Goal: Book appointment/travel/reservation

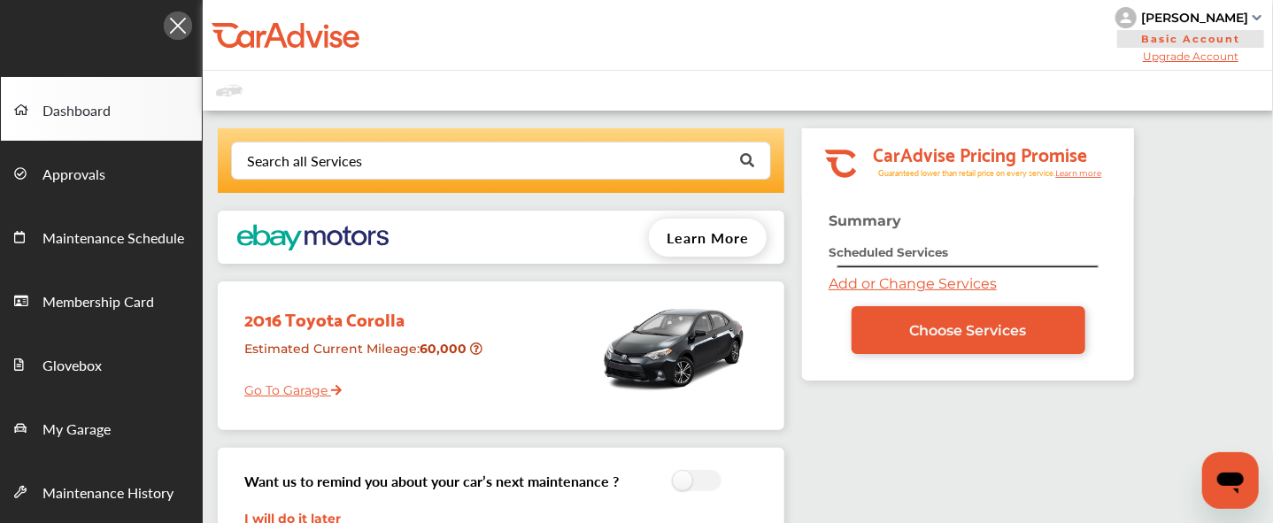
click at [836, 279] on link "Add or Change Services" at bounding box center [913, 283] width 168 height 17
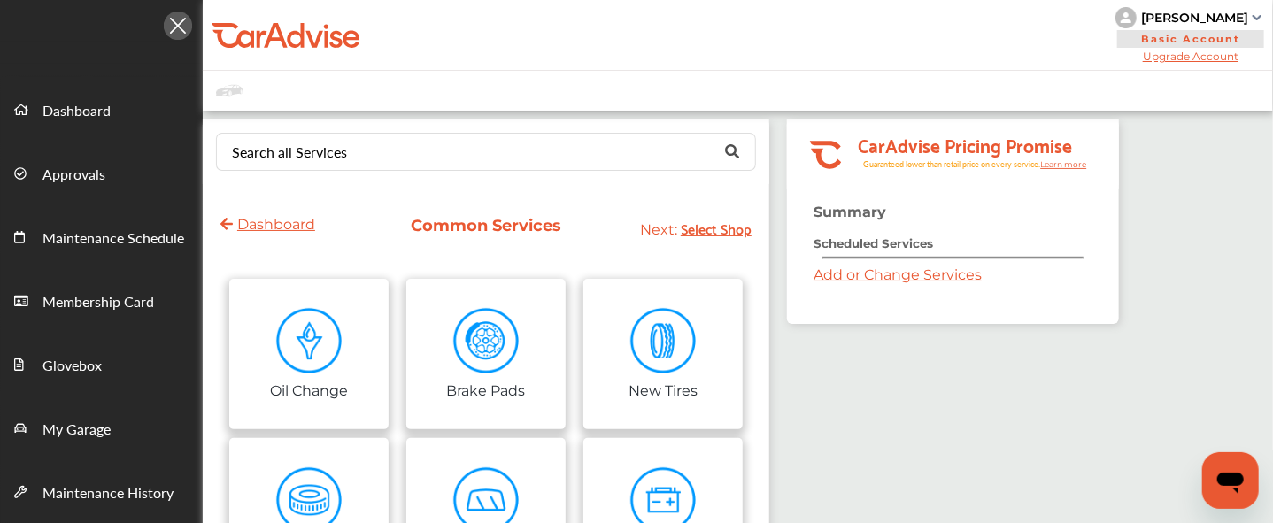
click at [467, 131] on div "Search all Services Looking for something we don’t seem to have? Contact us." at bounding box center [486, 152] width 567 height 65
click at [464, 144] on input "text" at bounding box center [482, 151] width 529 height 35
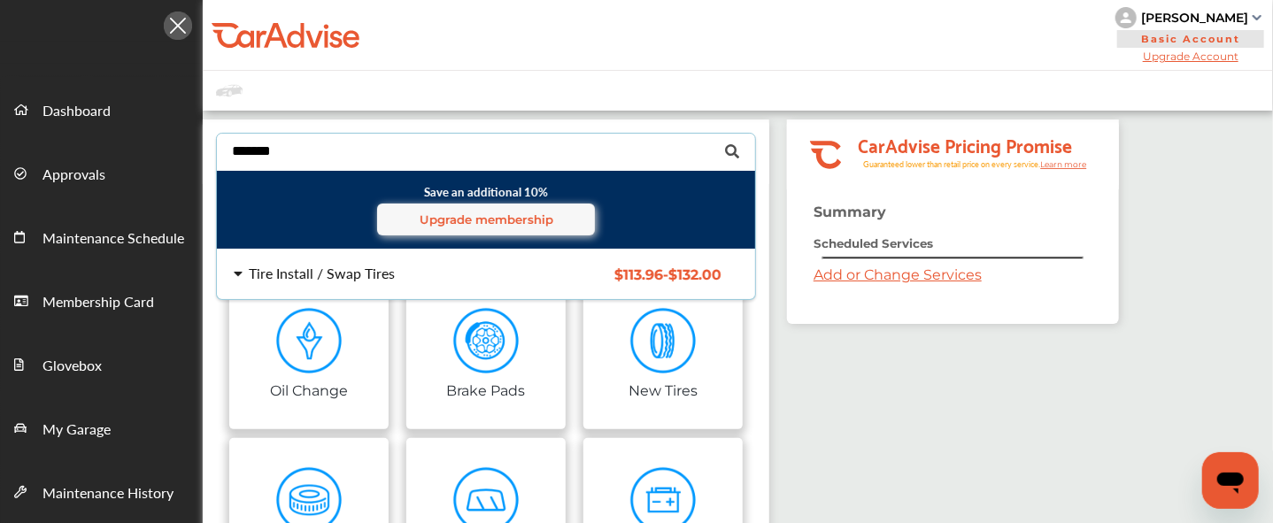
type input "*******"
click at [403, 268] on div "Tire Install / Swap Tires" at bounding box center [375, 274] width 283 height 14
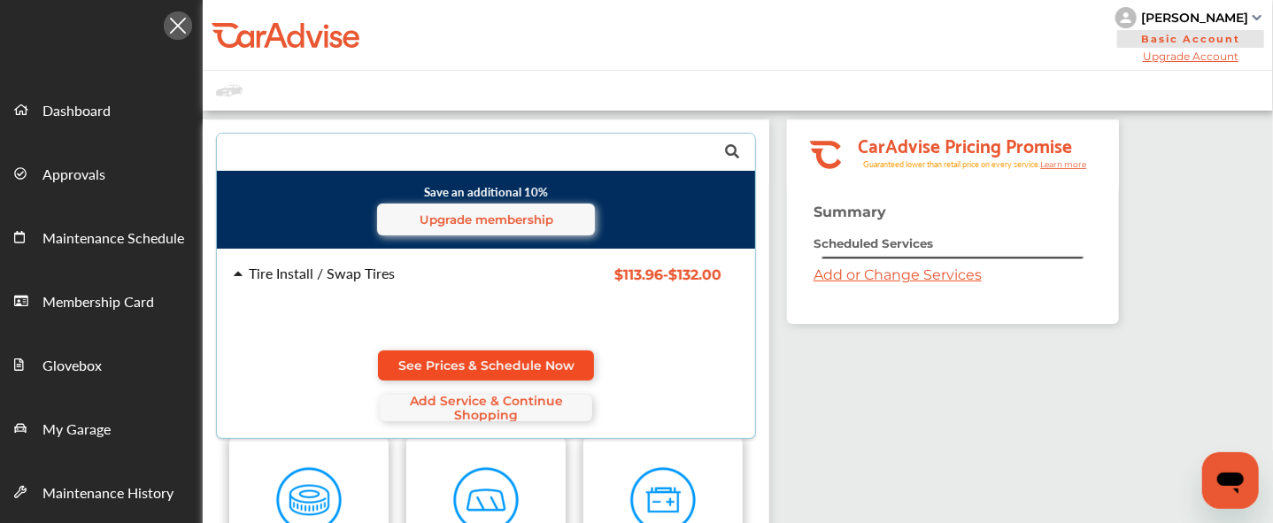
click at [482, 353] on link "See Prices & Schedule Now" at bounding box center [486, 366] width 216 height 30
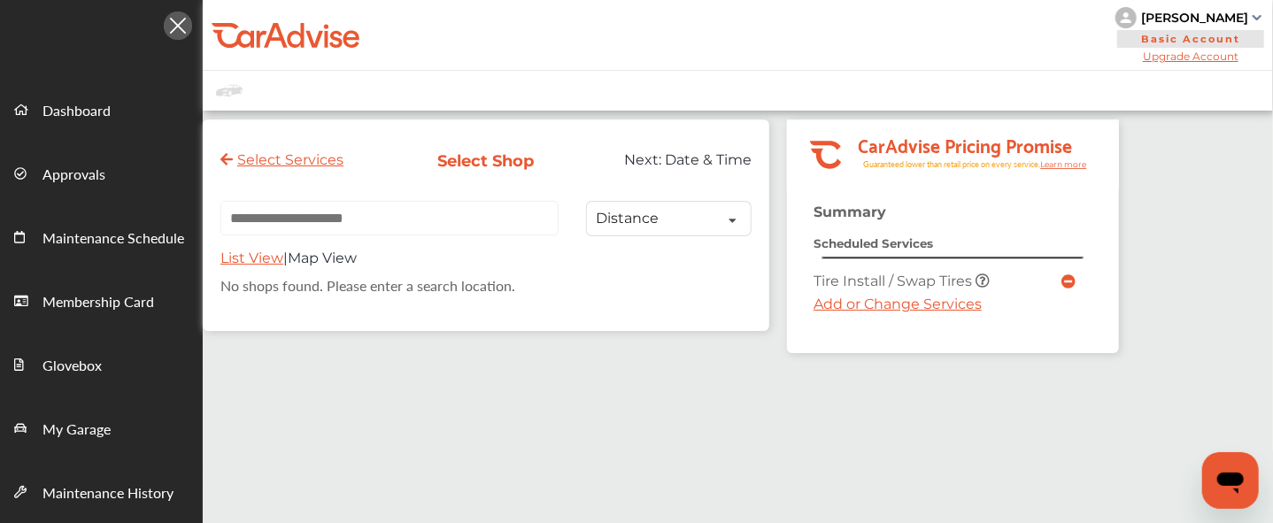
click at [865, 306] on link "Add or Change Services" at bounding box center [898, 304] width 168 height 17
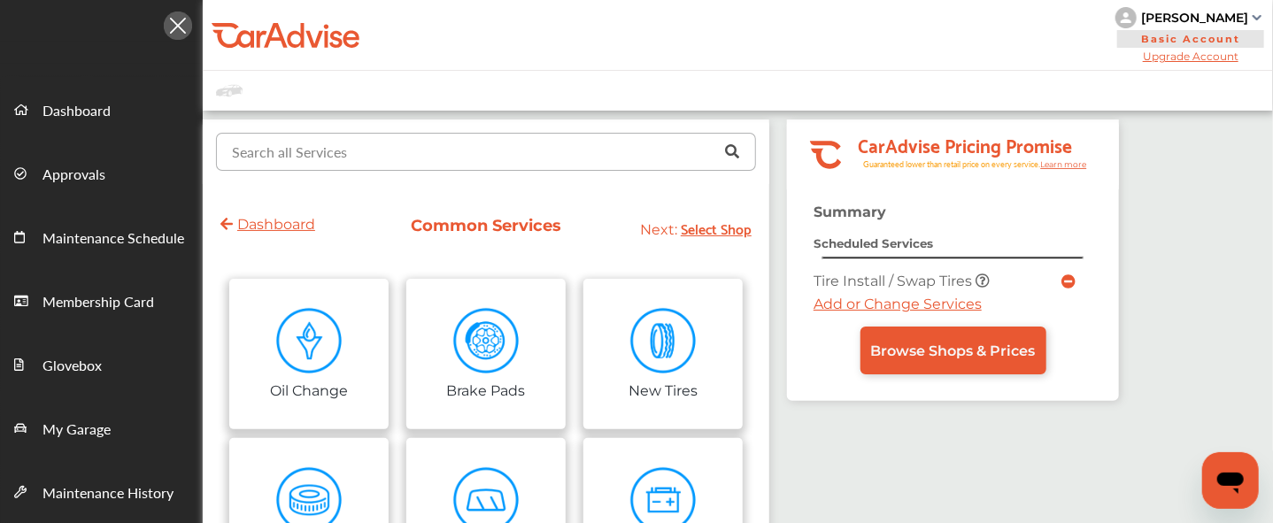
click at [400, 153] on input "text" at bounding box center [482, 151] width 529 height 35
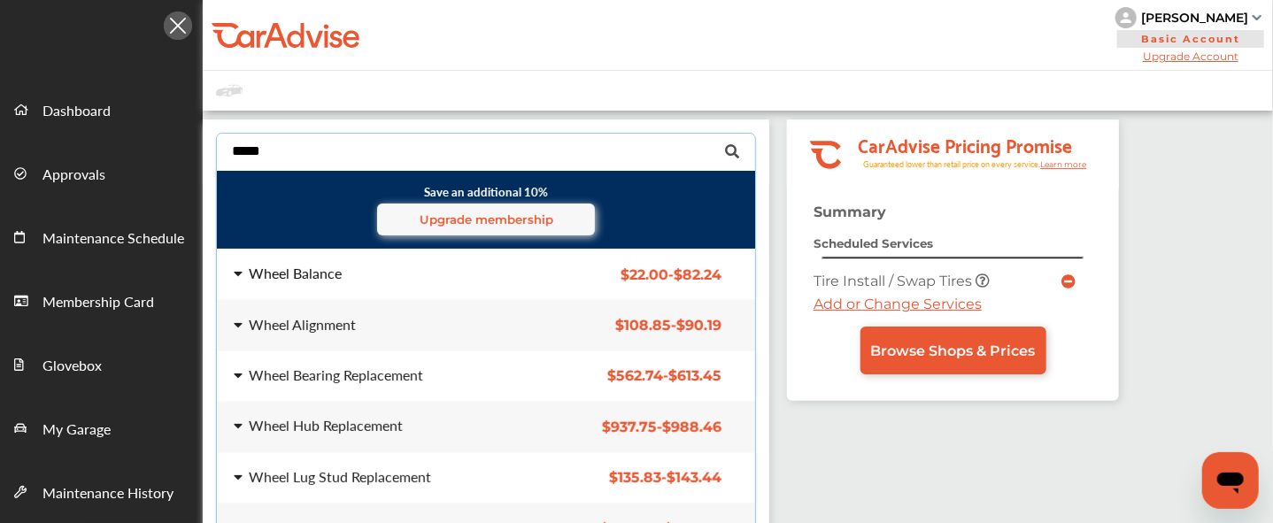
type input "*****"
click at [354, 275] on div "Wheel Balance" at bounding box center [375, 274] width 283 height 14
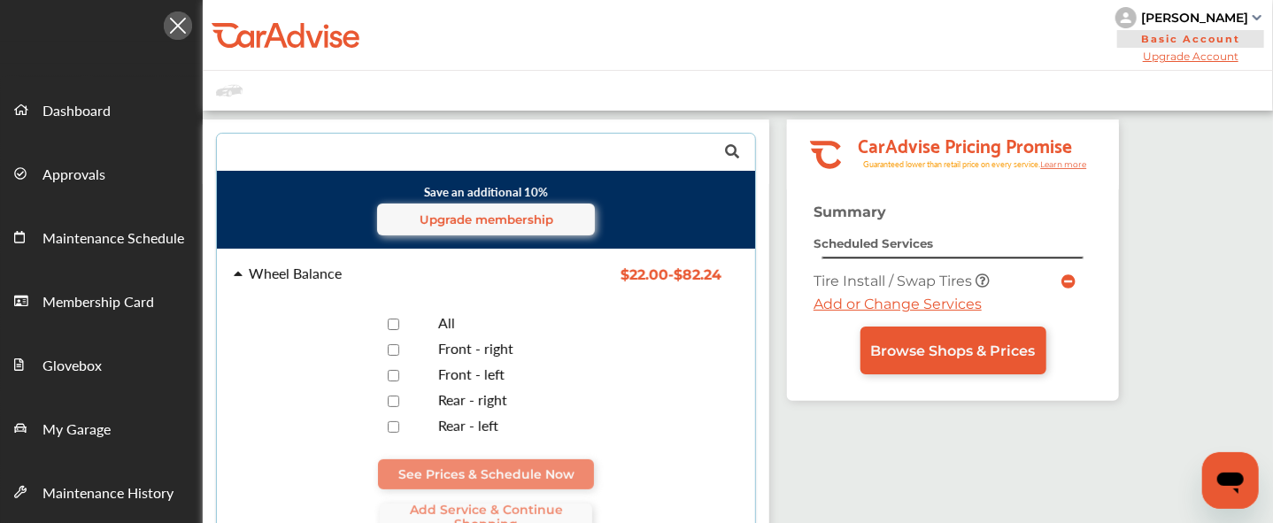
click at [388, 316] on div at bounding box center [393, 324] width 62 height 17
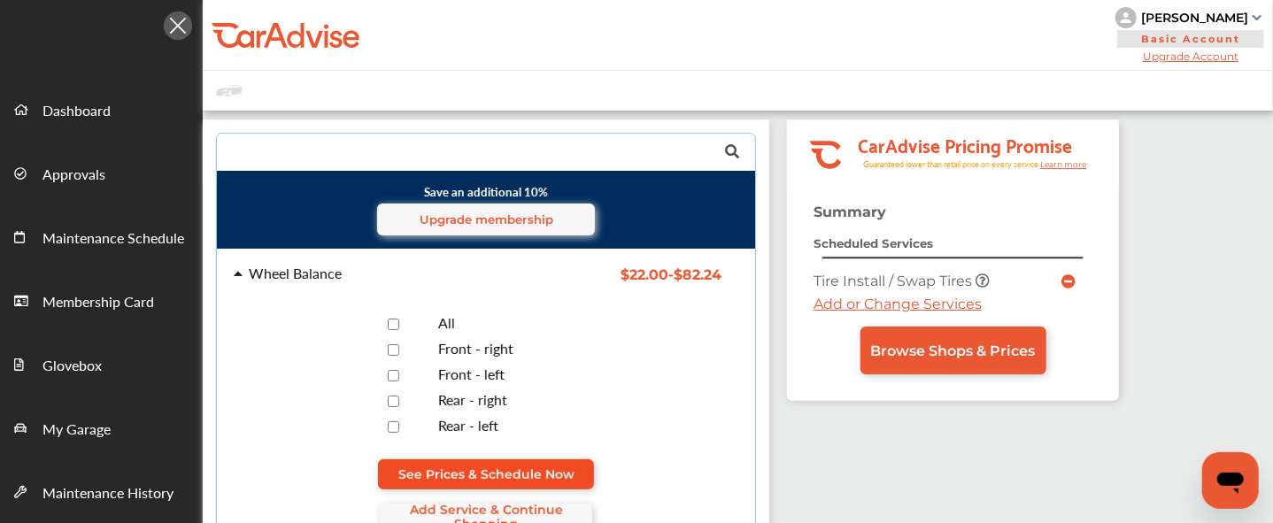
click at [525, 478] on span "See Prices & Schedule Now" at bounding box center [487, 475] width 176 height 14
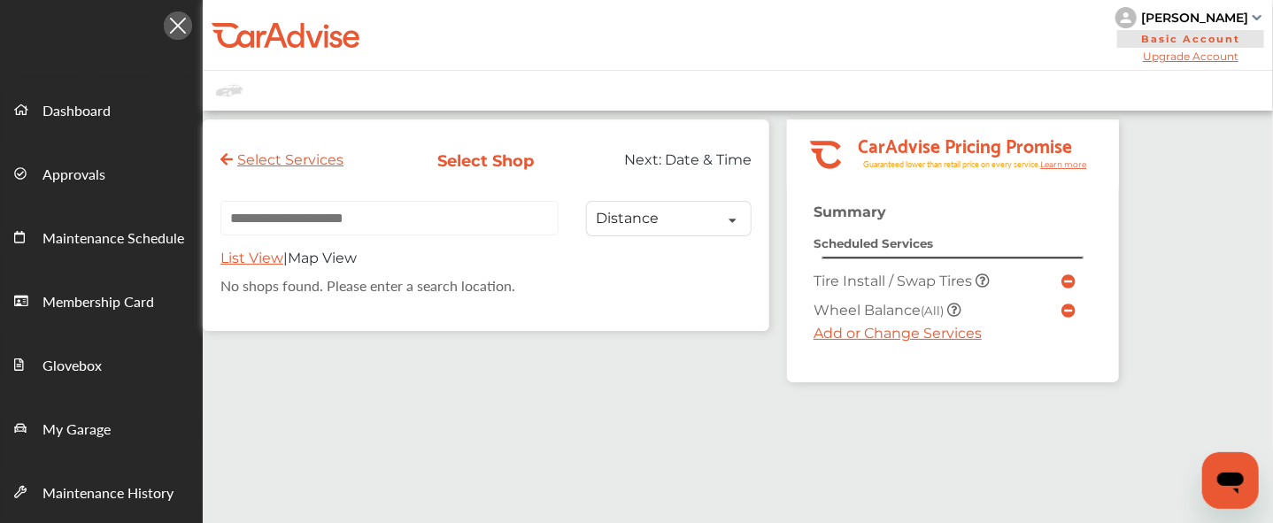
click at [857, 329] on link "Add or Change Services" at bounding box center [898, 333] width 168 height 17
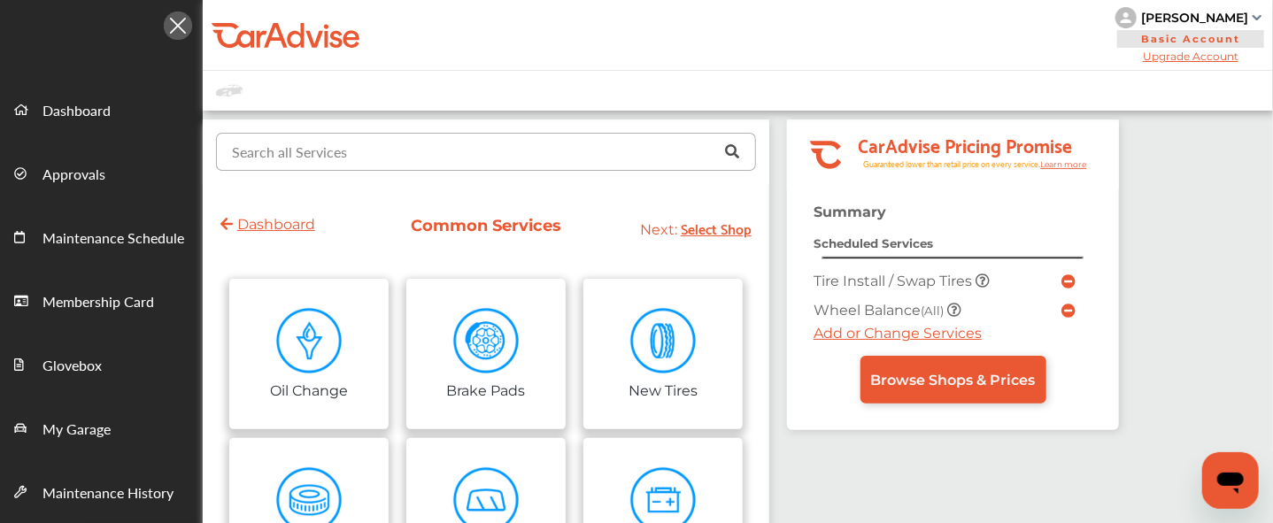
click at [464, 163] on input "text" at bounding box center [482, 151] width 529 height 35
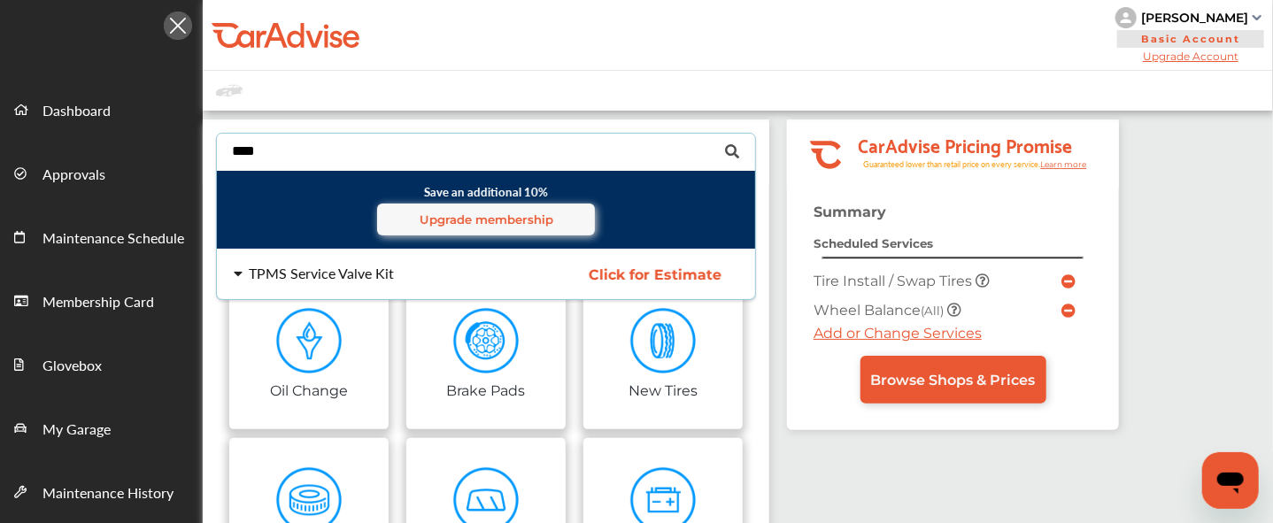
type input "****"
click at [383, 275] on div "TPMS Service Valve Kit" at bounding box center [321, 274] width 145 height 14
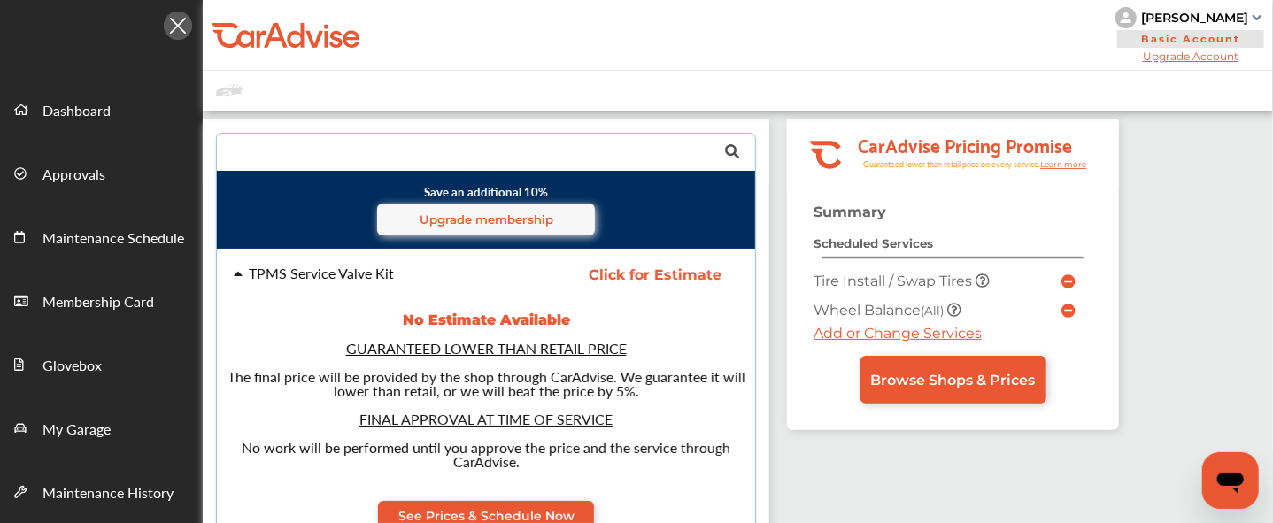
click at [524, 495] on div "TPMS Service Valve Kit Click for Estimate TPMS Service Valve Kit No Estimate Av…" at bounding box center [486, 419] width 567 height 339
click at [530, 514] on span "See Prices & Schedule Now" at bounding box center [487, 516] width 176 height 14
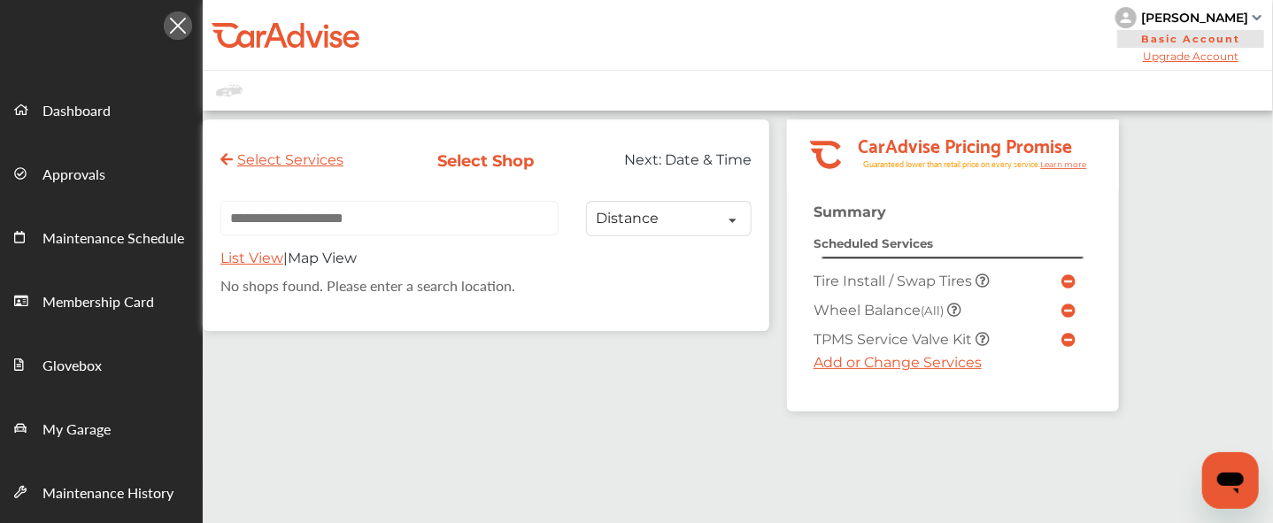
click at [417, 226] on input "text" at bounding box center [390, 218] width 338 height 35
paste input "**********"
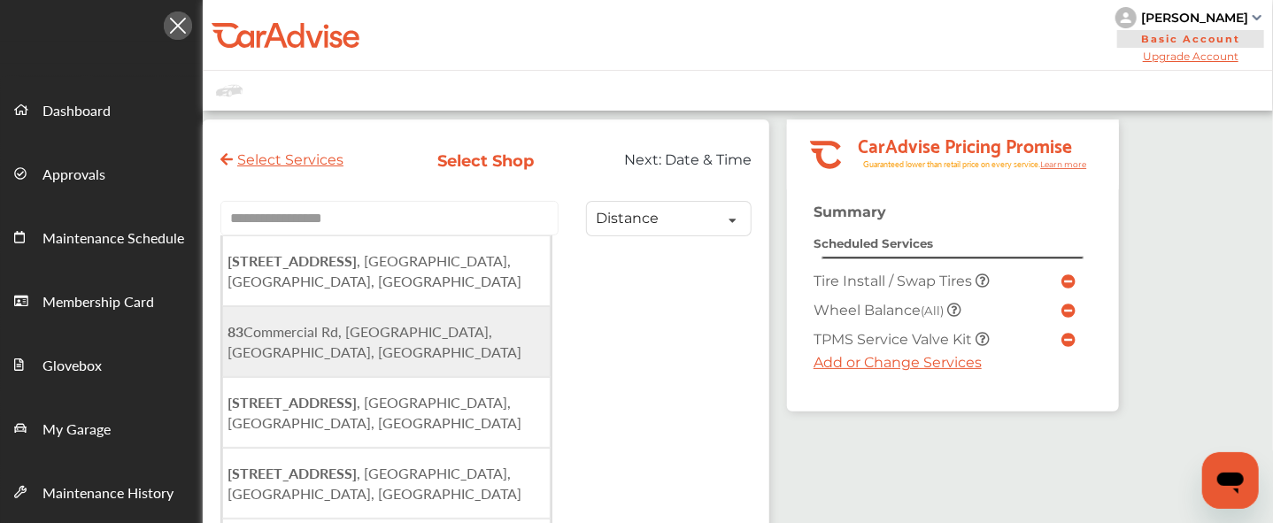
click at [414, 332] on span "[STREET_ADDRESS]" at bounding box center [375, 341] width 294 height 41
type input "**********"
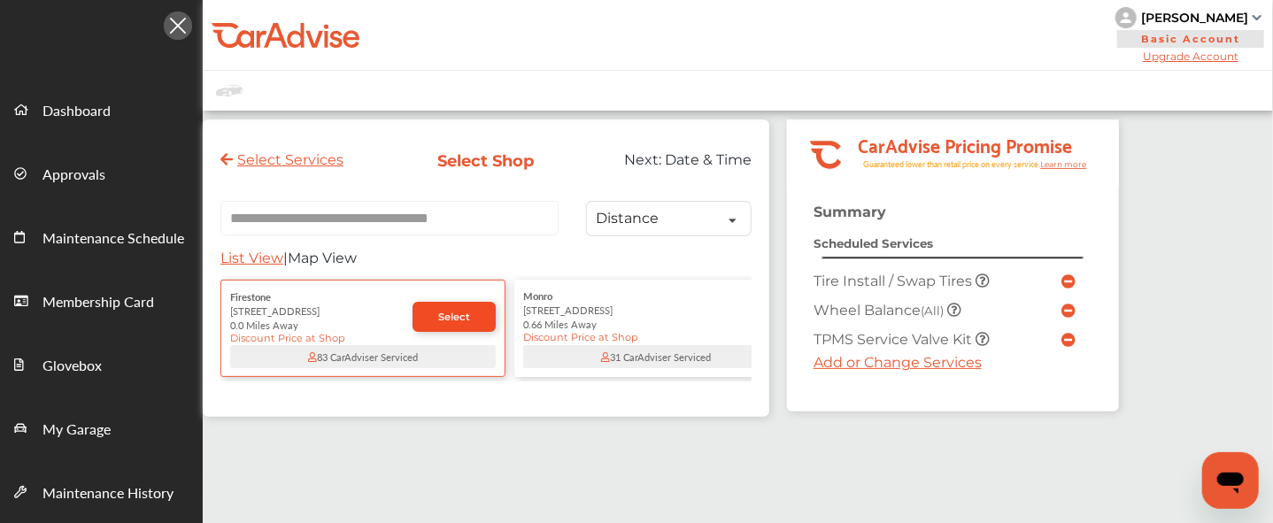
click at [431, 321] on link "Select" at bounding box center [454, 317] width 83 height 30
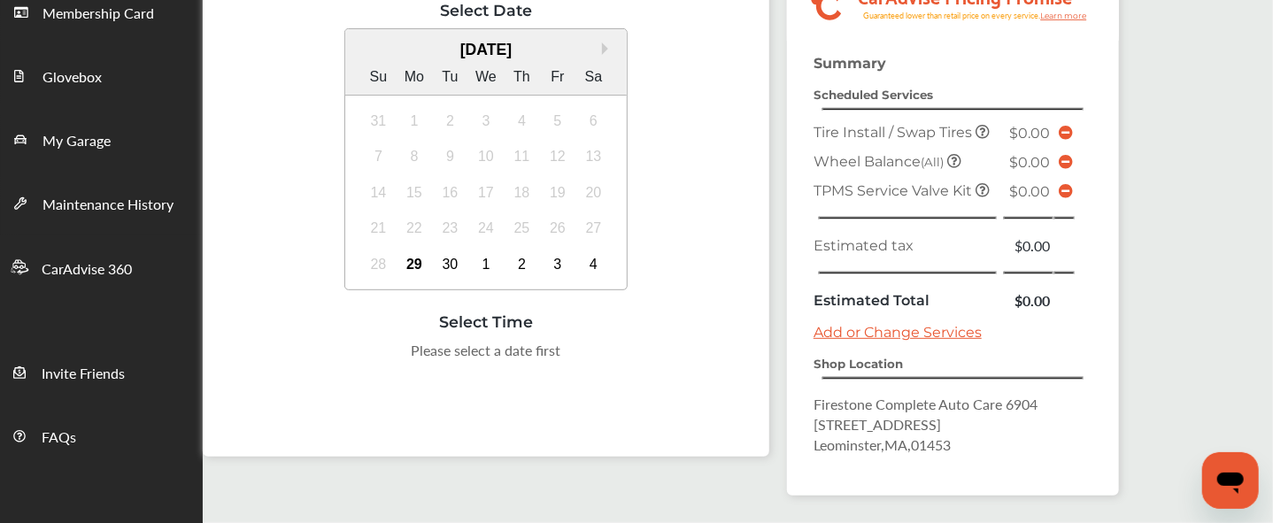
scroll to position [290, 0]
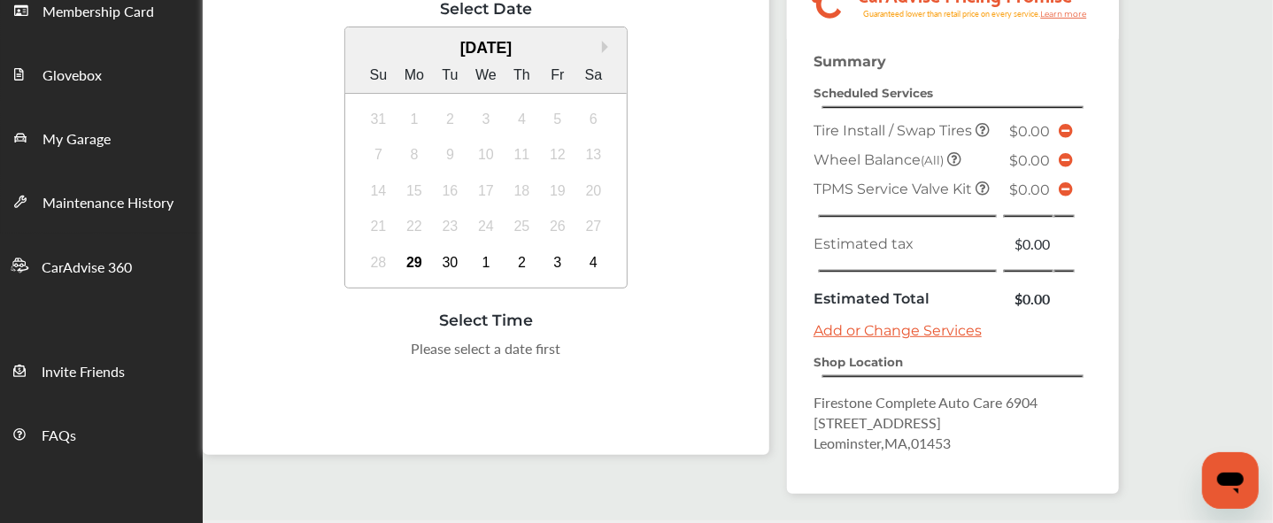
click at [599, 49] on div "[DATE]" at bounding box center [486, 48] width 282 height 19
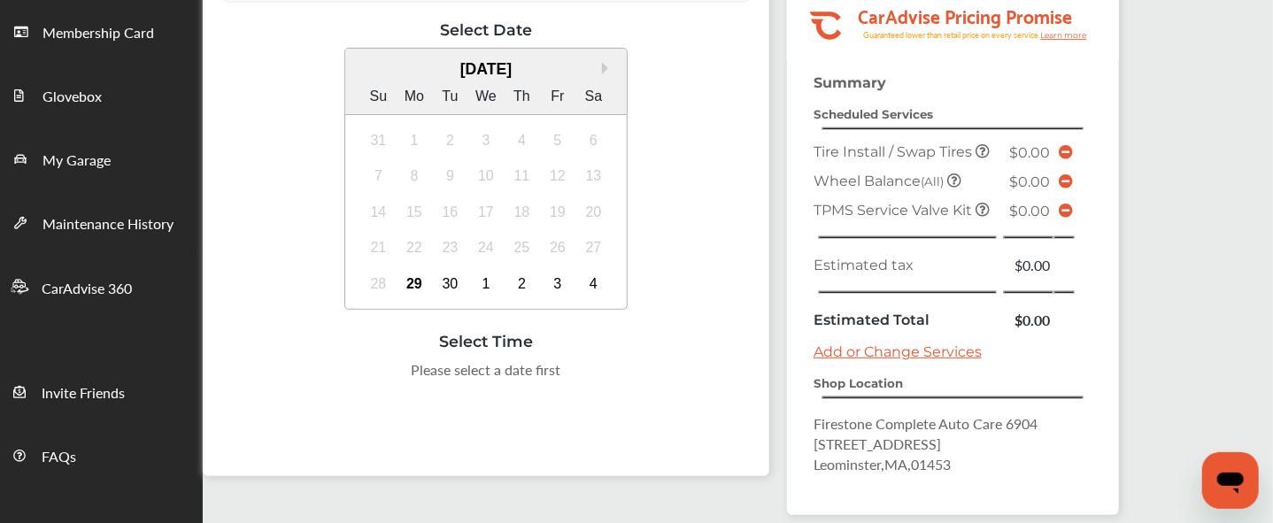
scroll to position [275, 0]
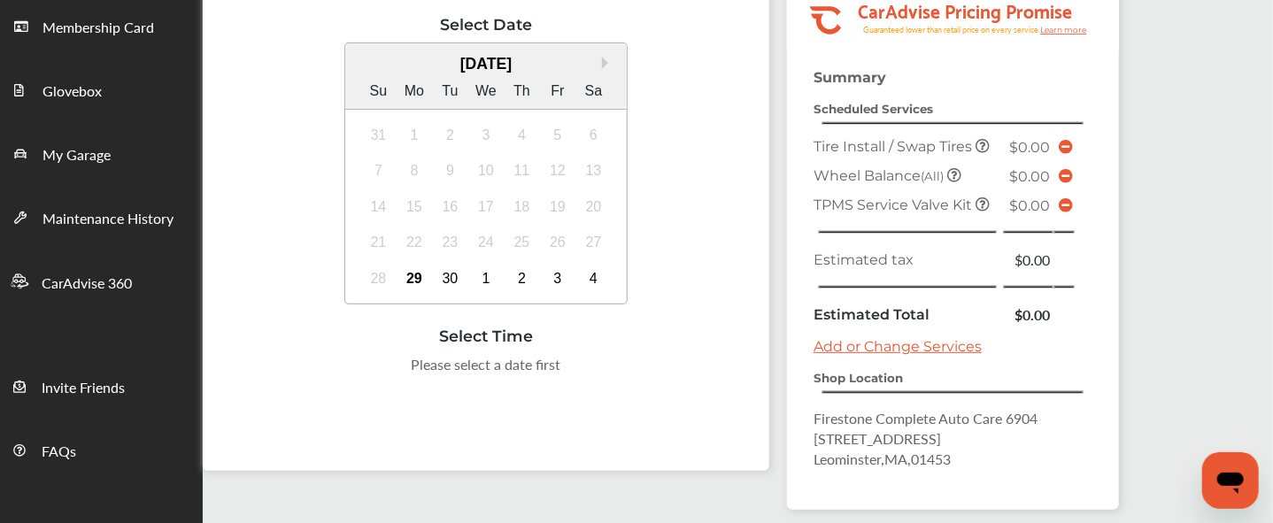
click at [499, 309] on div "Select Date Next Month [DATE] Su Mo Tu We Th Fr Sa 31 1 2 3 4 5 6 7 8 9 10 11 1…" at bounding box center [486, 195] width 531 height 360
click at [529, 268] on div "2" at bounding box center [522, 279] width 28 height 28
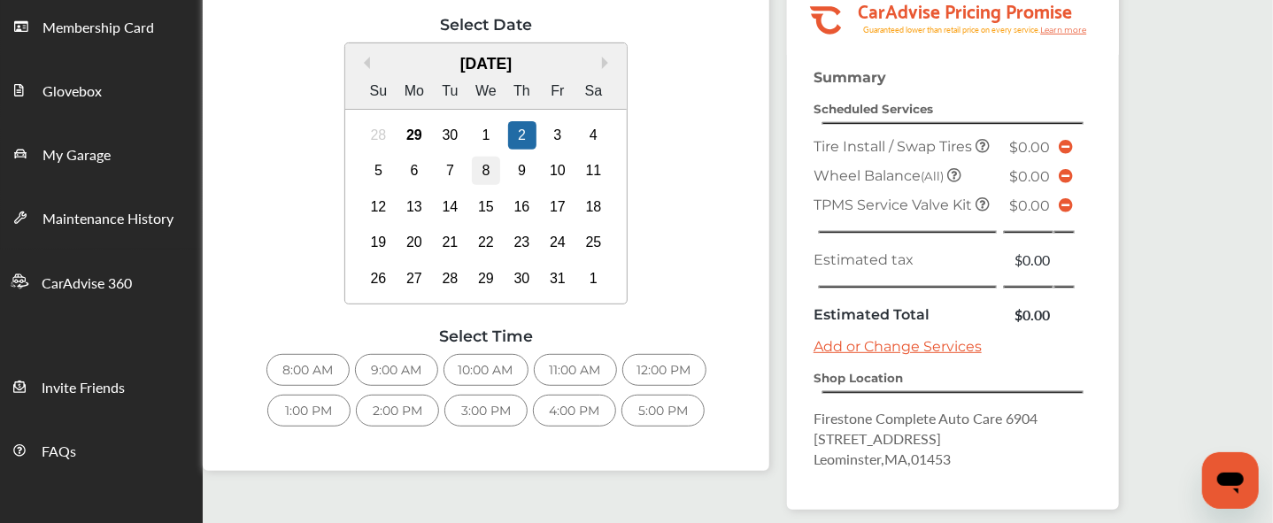
click at [487, 173] on div "8" at bounding box center [486, 171] width 28 height 28
click at [308, 360] on div "8:00 AM" at bounding box center [308, 370] width 83 height 32
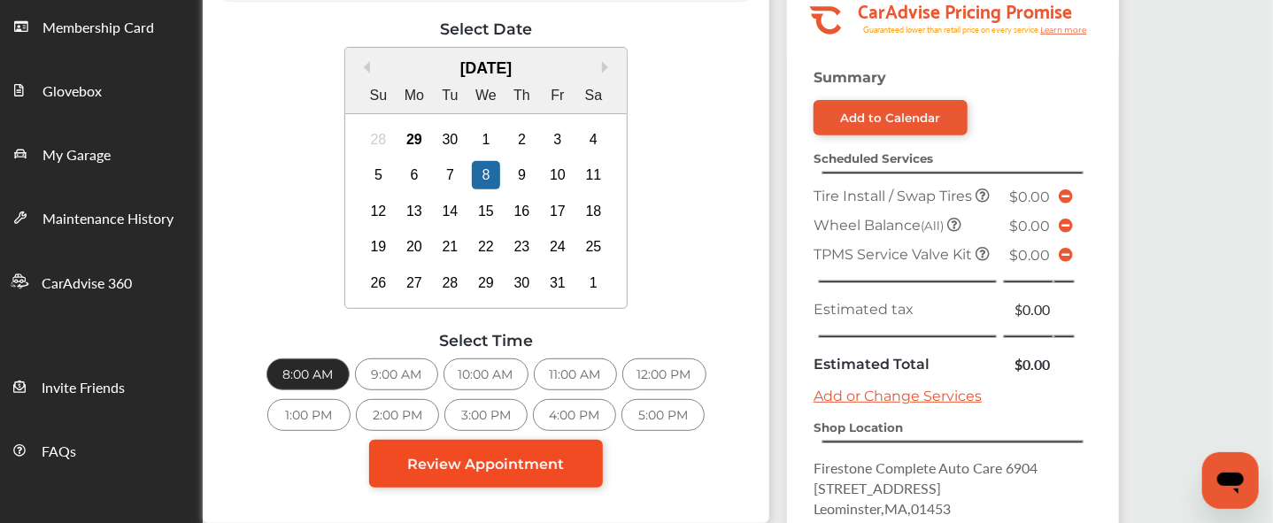
click at [514, 460] on span "Review Appointment" at bounding box center [486, 464] width 157 height 17
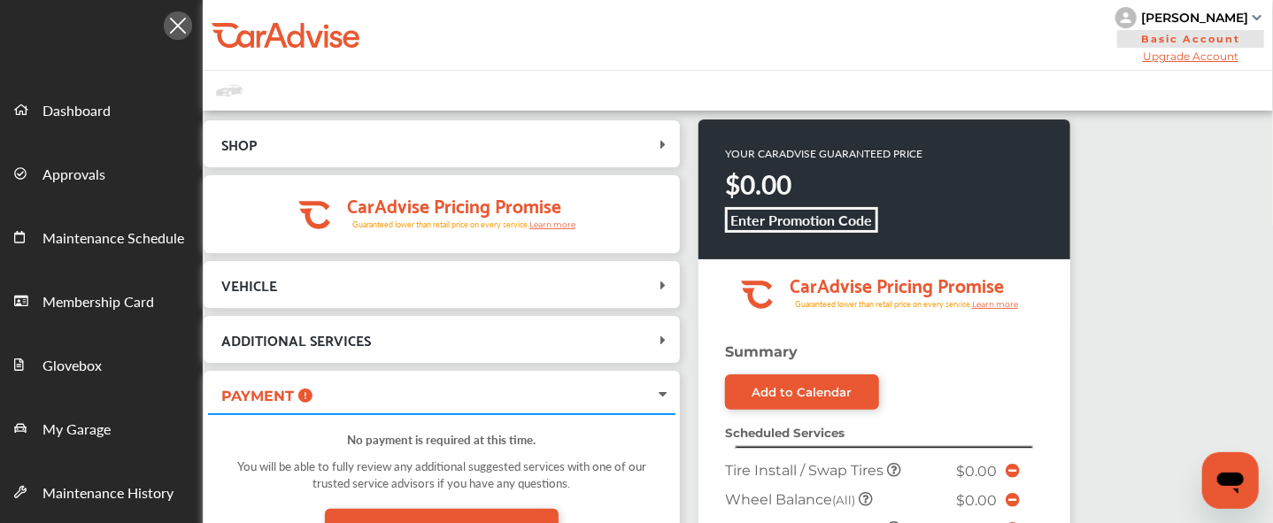
scroll to position [564, 0]
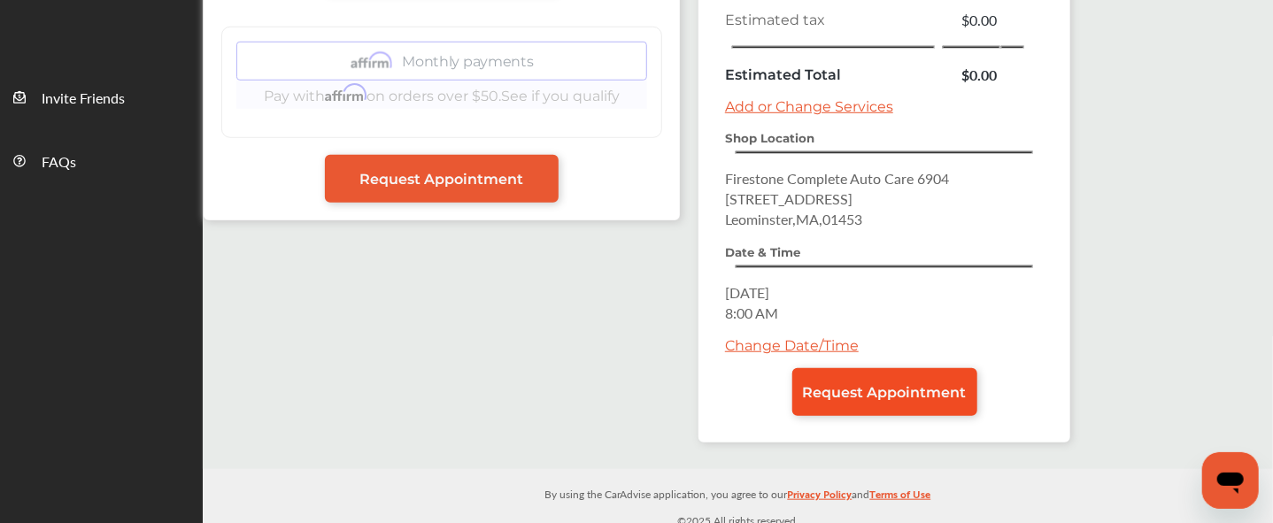
click at [860, 374] on link "Request Appointment" at bounding box center [885, 392] width 185 height 48
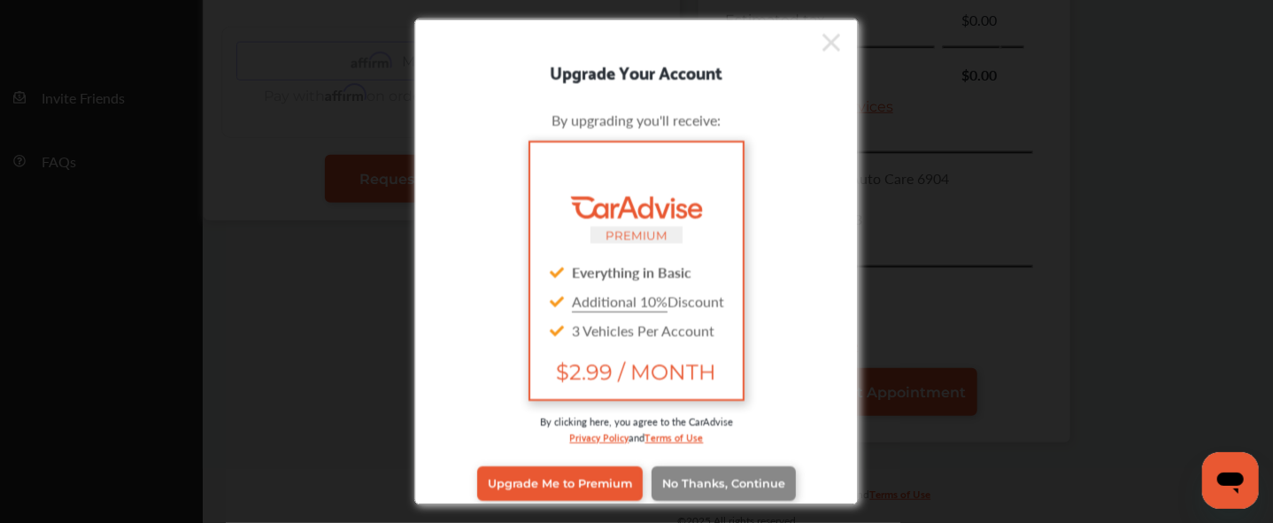
click at [752, 477] on span "No Thanks, Continue" at bounding box center [723, 483] width 123 height 13
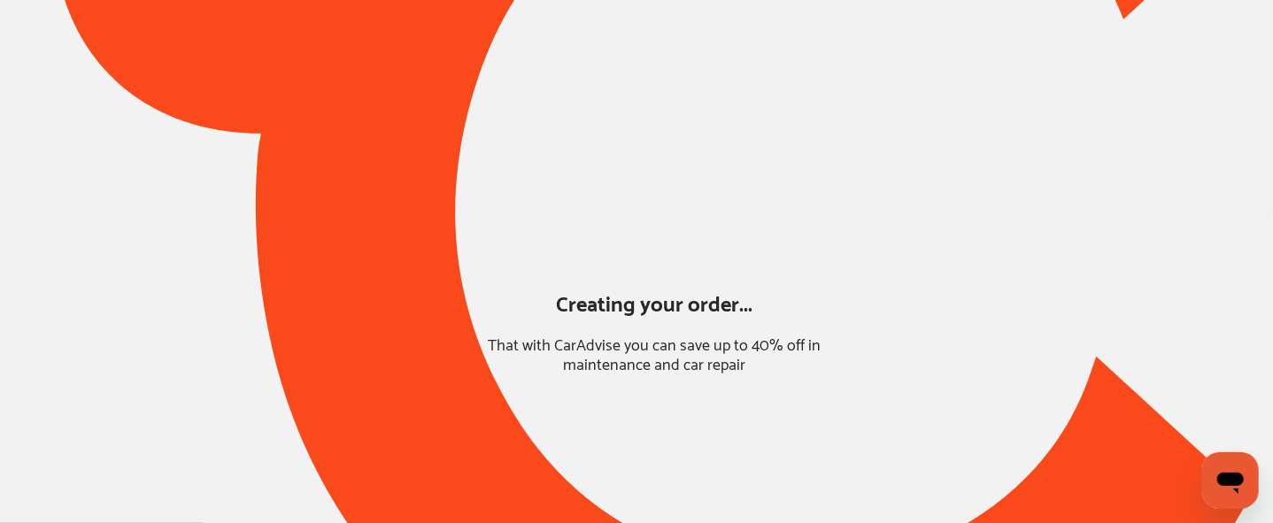
scroll to position [231, 0]
